Goal: Transaction & Acquisition: Book appointment/travel/reservation

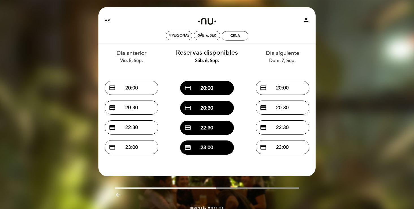
select select "es"
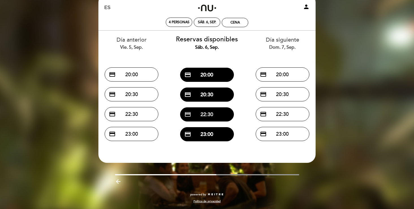
click at [206, 115] on button "credit_card 22:30" at bounding box center [207, 114] width 54 height 14
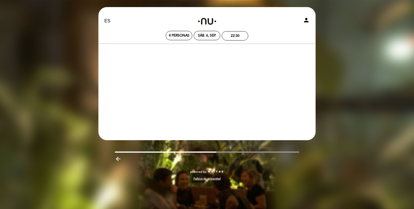
scroll to position [0, 0]
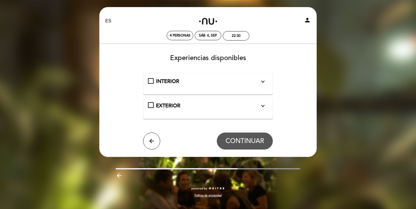
click at [156, 83] on span "INTERIOR" at bounding box center [167, 81] width 23 height 6
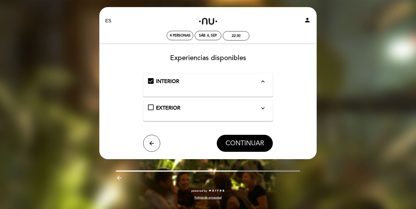
click at [249, 143] on span "CONTINUAR" at bounding box center [245, 143] width 38 height 8
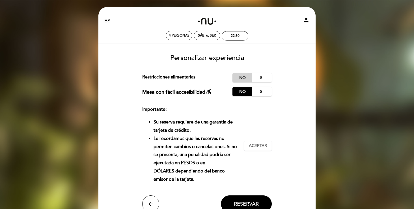
click at [243, 76] on label "No" at bounding box center [243, 77] width 20 height 9
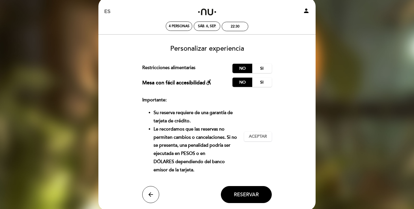
scroll to position [10, 0]
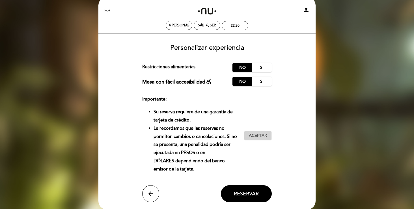
click at [261, 138] on span "Aceptar" at bounding box center [258, 136] width 18 height 6
click at [242, 196] on span "Reservar" at bounding box center [246, 193] width 25 height 6
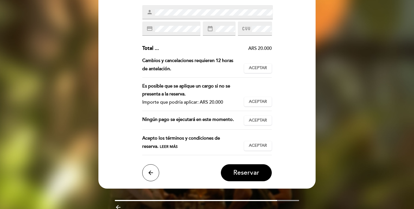
scroll to position [125, 0]
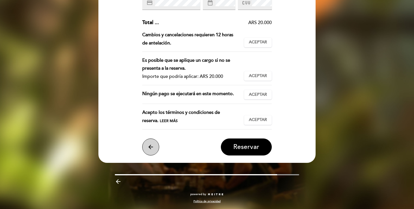
click at [150, 147] on icon "arrow_back" at bounding box center [150, 146] width 7 height 7
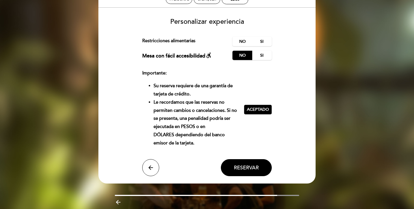
scroll to position [36, 0]
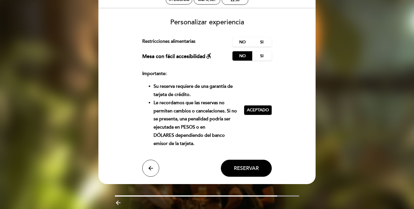
click at [263, 110] on span "Aceptado" at bounding box center [258, 110] width 22 height 6
click at [253, 169] on span "Reservar" at bounding box center [246, 168] width 25 height 6
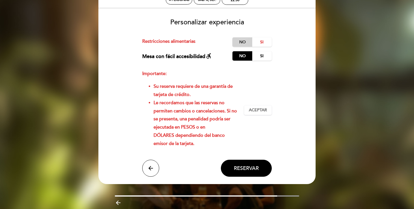
click at [247, 42] on label "No" at bounding box center [243, 41] width 20 height 9
click at [247, 171] on button "Reservar" at bounding box center [246, 168] width 51 height 17
click at [260, 108] on span "Aceptar" at bounding box center [258, 110] width 18 height 6
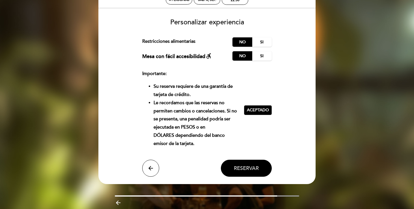
click at [249, 176] on button "Reservar" at bounding box center [246, 168] width 51 height 17
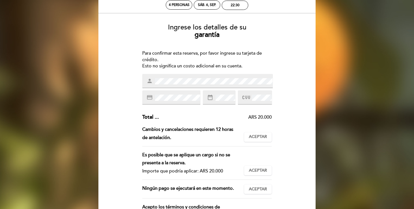
scroll to position [31, 0]
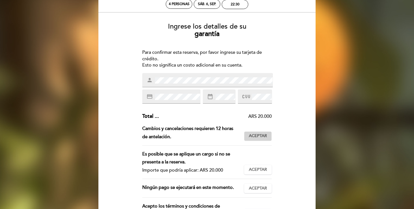
click at [258, 139] on span "Aceptar" at bounding box center [258, 136] width 18 height 6
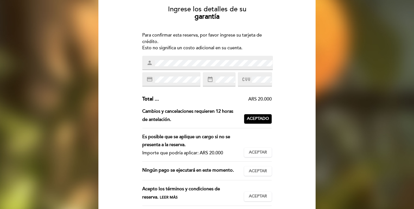
scroll to position [50, 0]
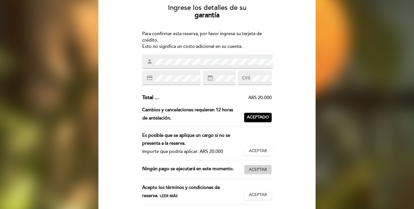
click at [260, 172] on span "Aceptar" at bounding box center [258, 170] width 18 height 6
click at [256, 156] on button "Aceptar Aceptado" at bounding box center [258, 151] width 28 height 10
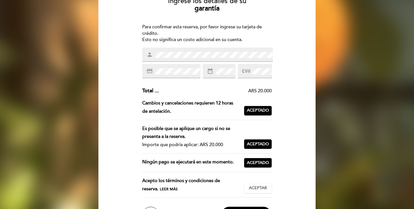
scroll to position [57, 0]
click at [256, 187] on span "Aceptar" at bounding box center [258, 188] width 18 height 6
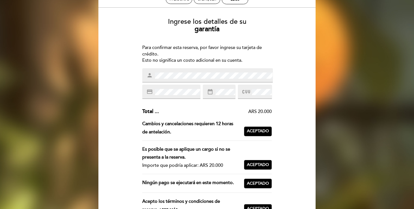
scroll to position [18, 0]
